Goal: Information Seeking & Learning: Learn about a topic

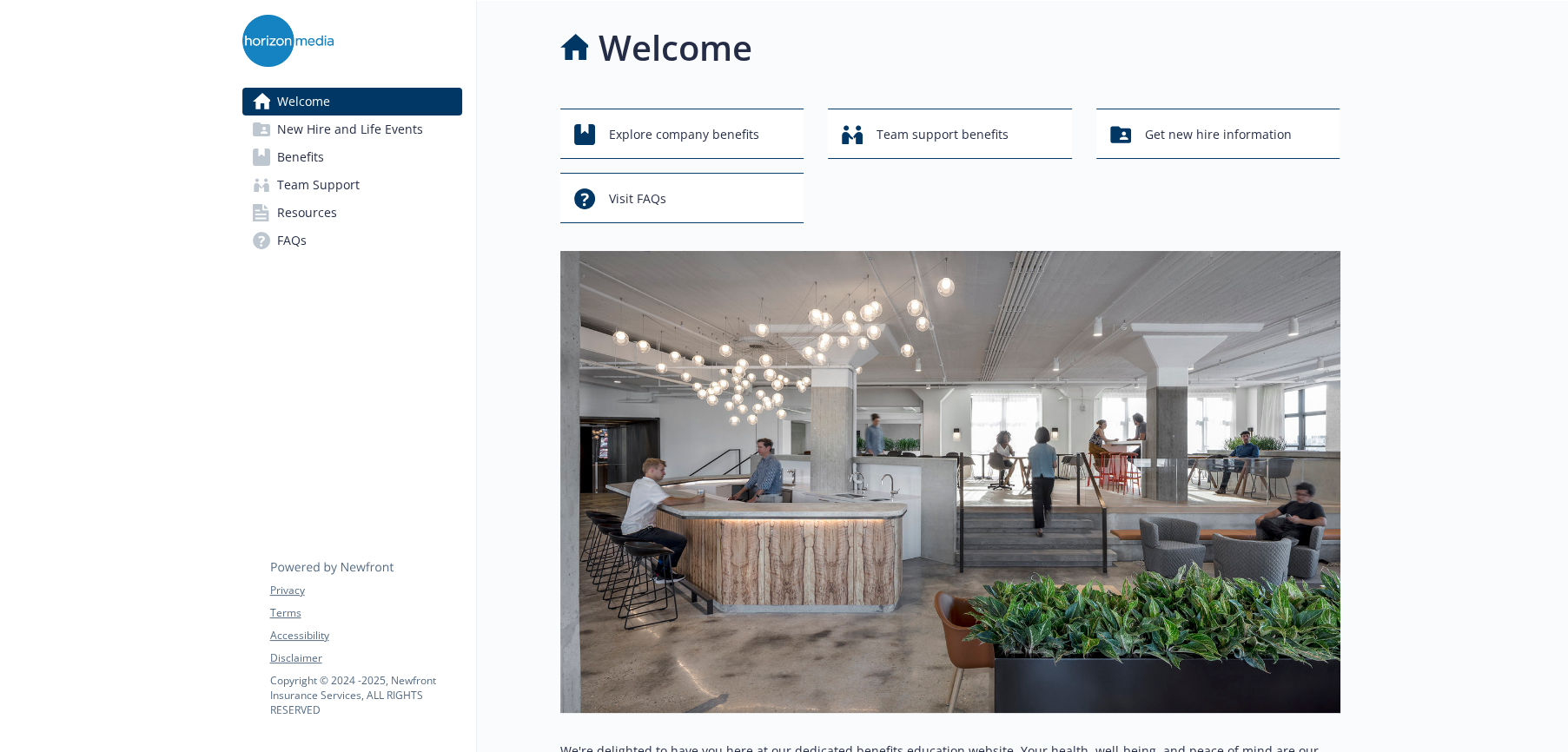
click at [306, 156] on span "Benefits" at bounding box center [300, 157] width 47 height 28
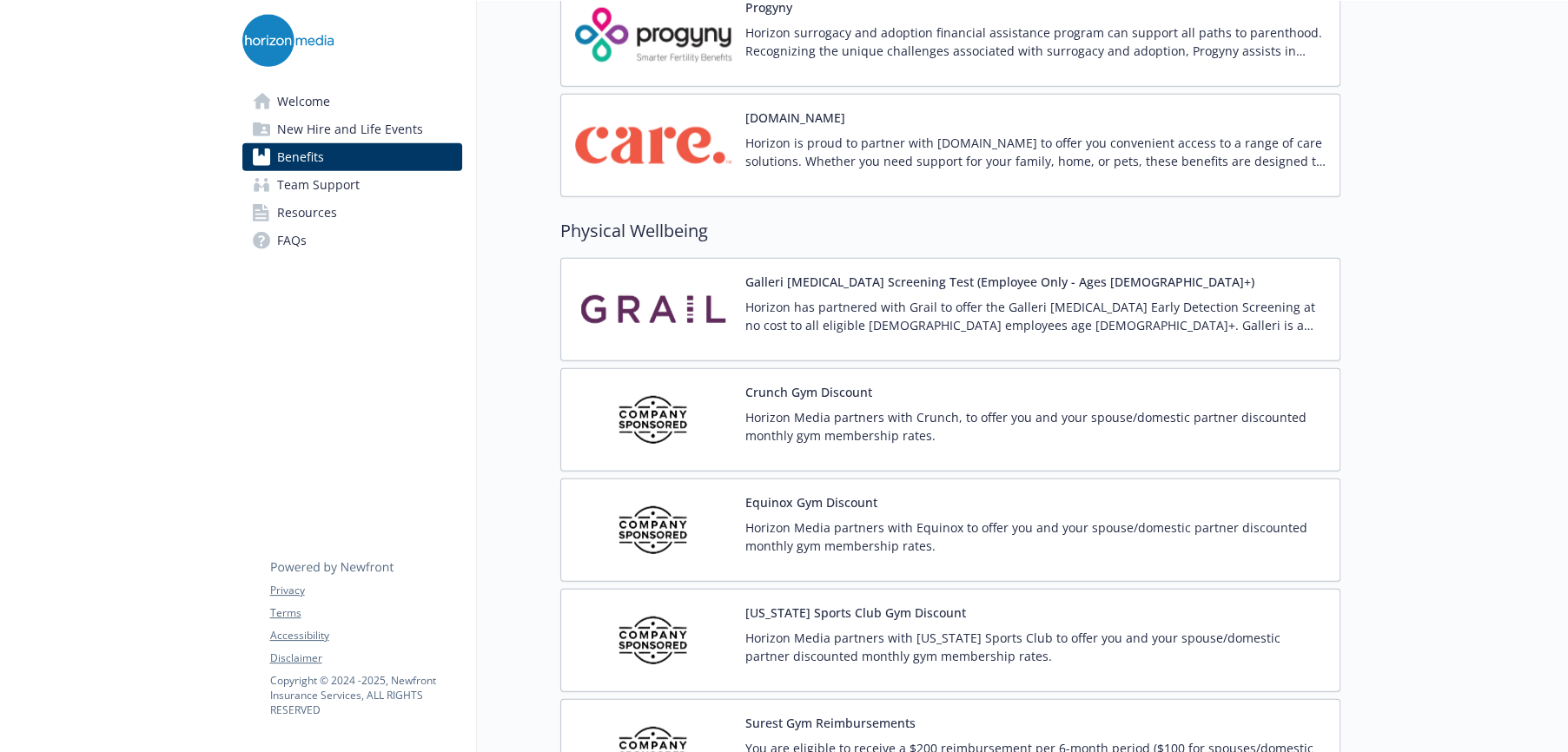
scroll to position [3732, 0]
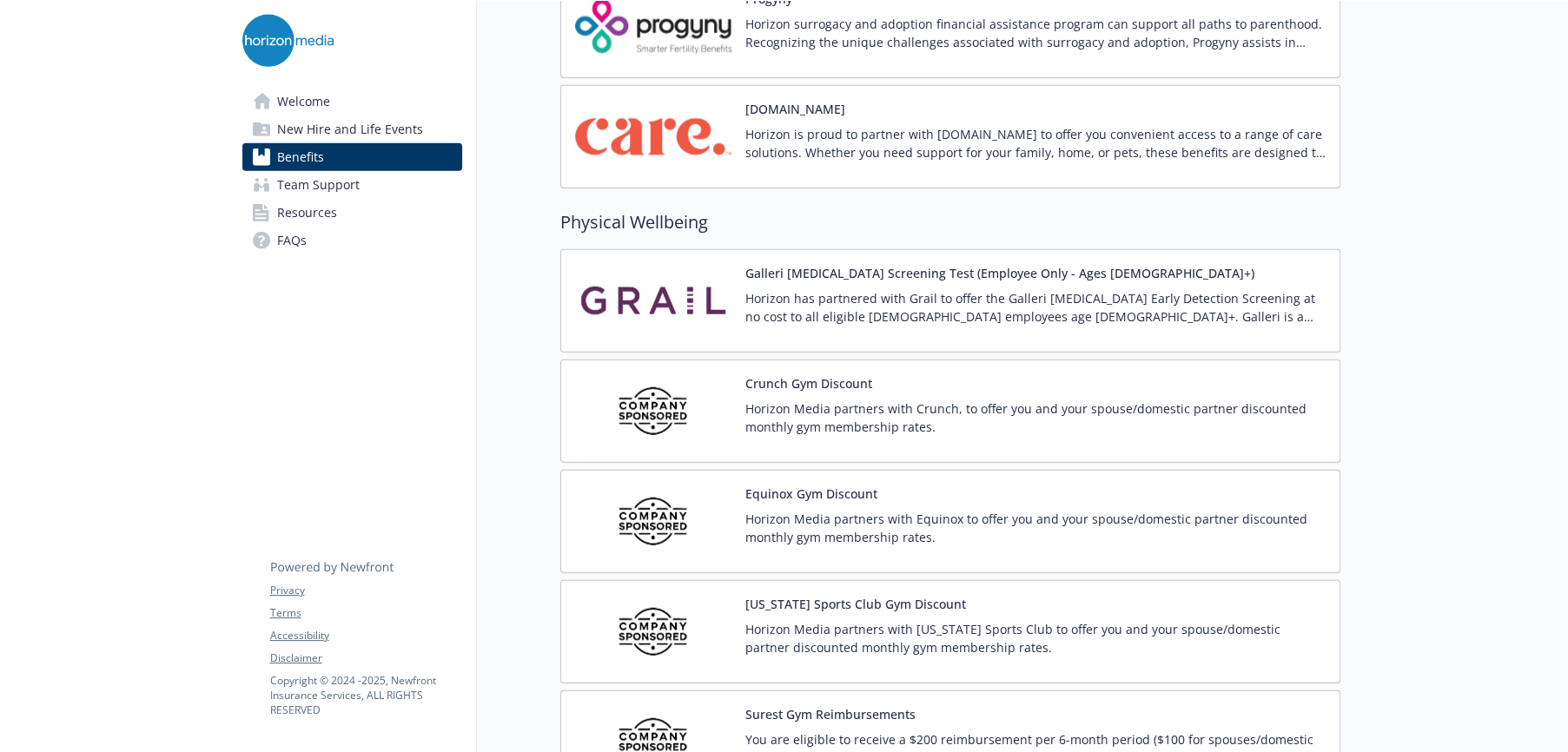
click at [947, 272] on button "Galleri [MEDICAL_DATA] Screening Test (Employee Only - Ages [DEMOGRAPHIC_DATA]+)" at bounding box center [999, 273] width 509 height 18
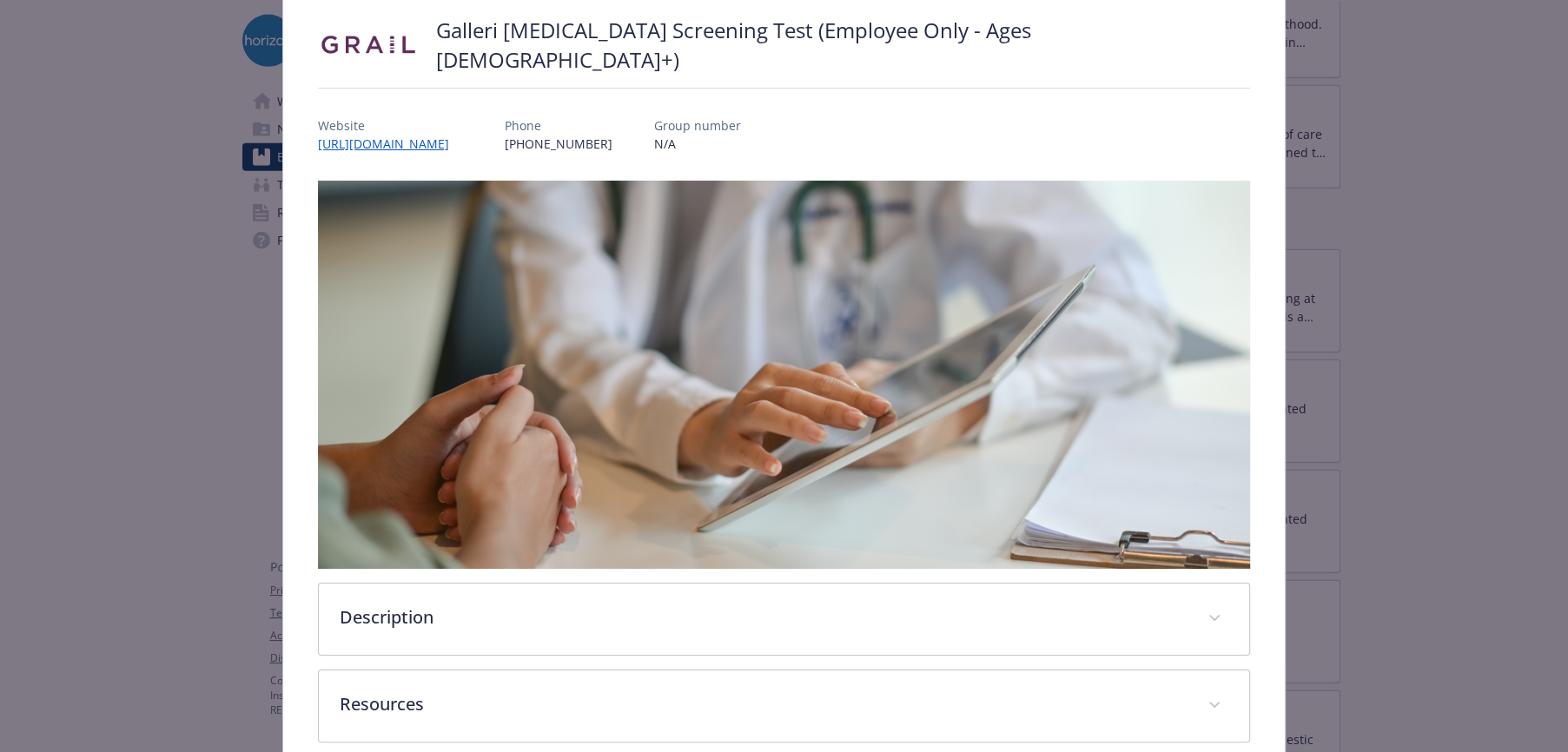
scroll to position [212, 0]
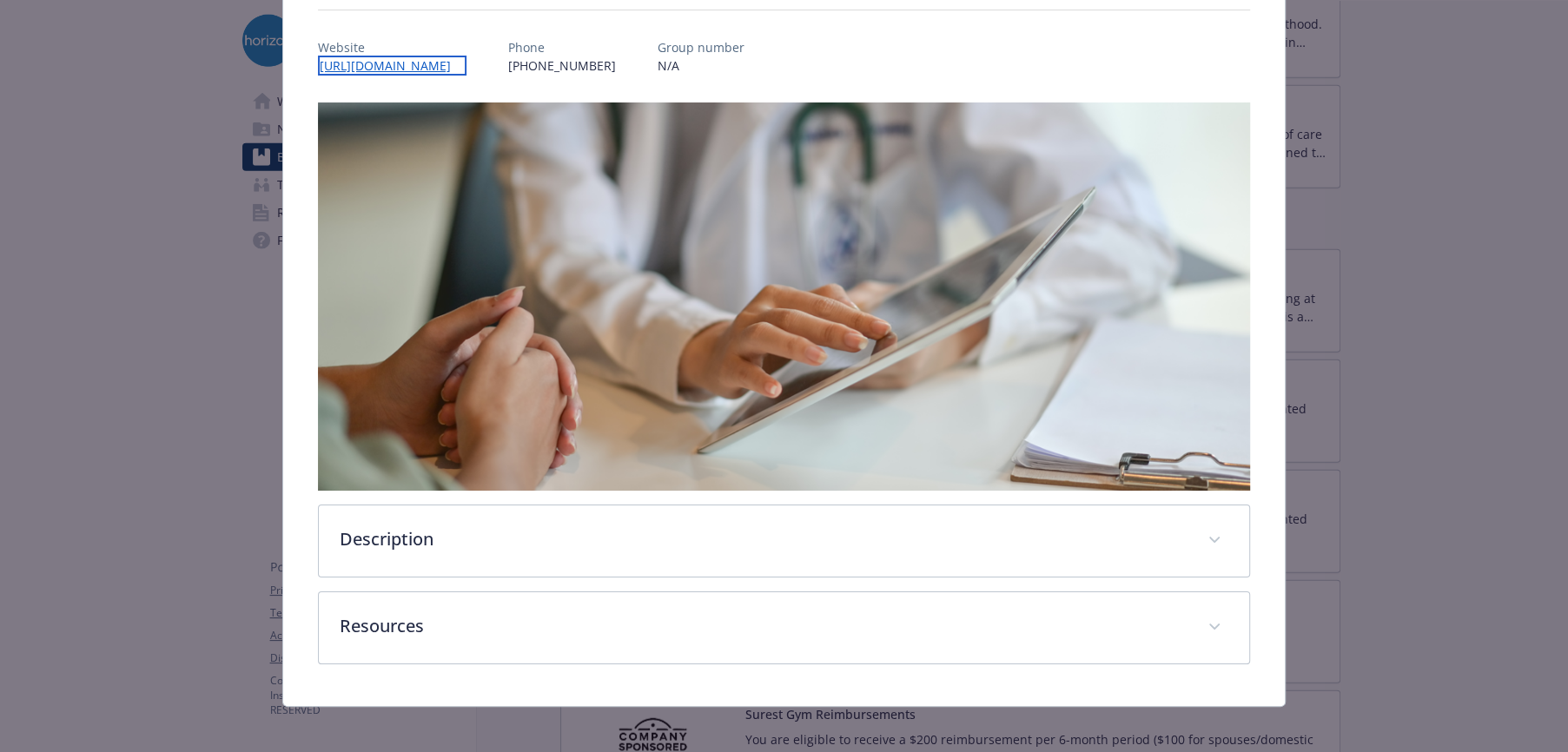
click at [447, 65] on link "[URL][DOMAIN_NAME]" at bounding box center [392, 66] width 149 height 20
